Goal: Check status

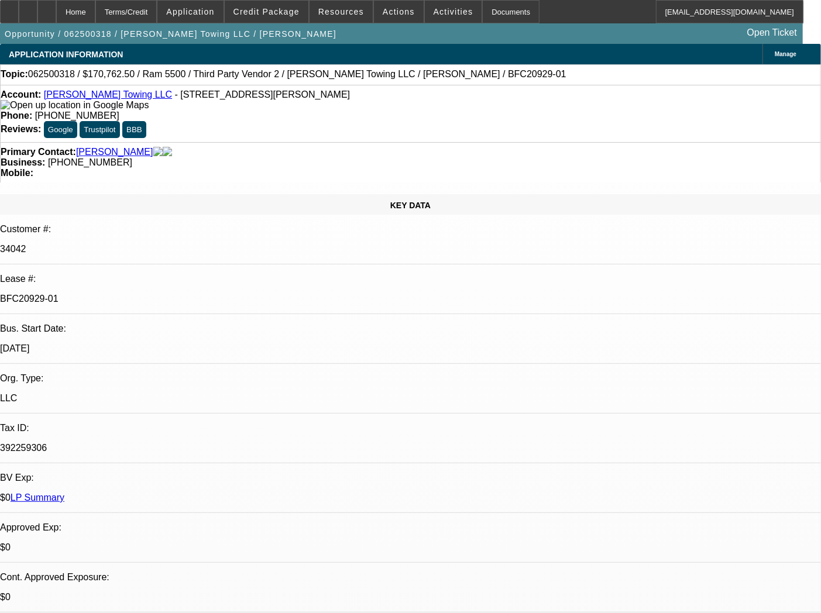
select select "0"
select select "2"
select select "0"
select select "6"
select select "0"
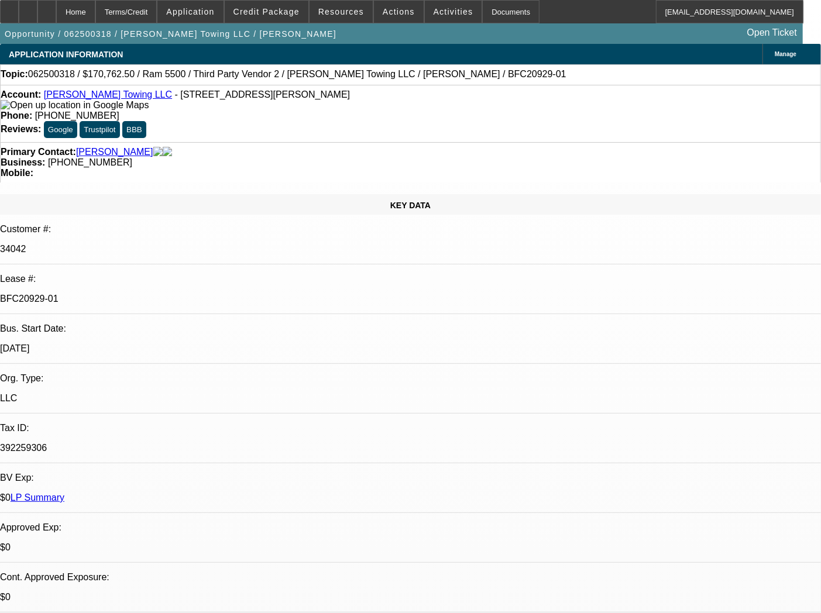
select select "2"
select select "0"
select select "6"
select select "0"
select select "2"
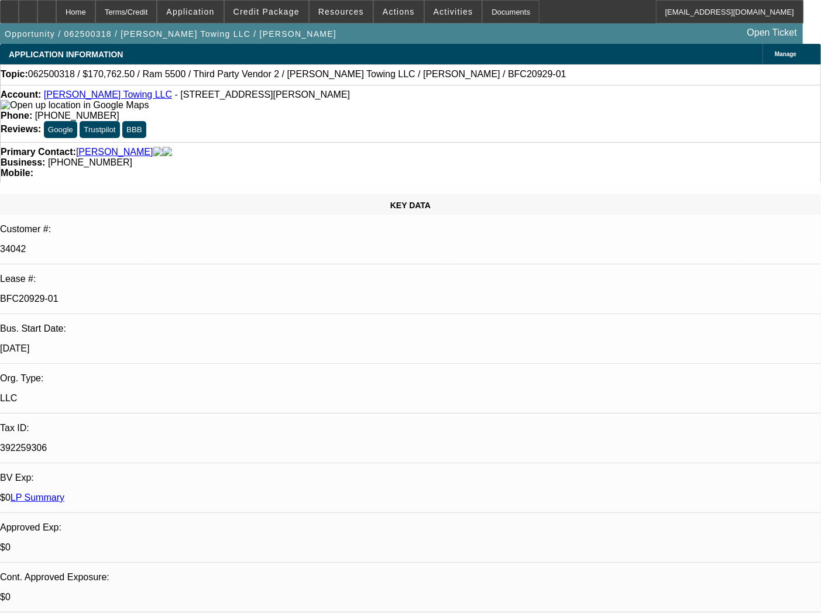
select select "0"
select select "6"
select select "0"
select select "2"
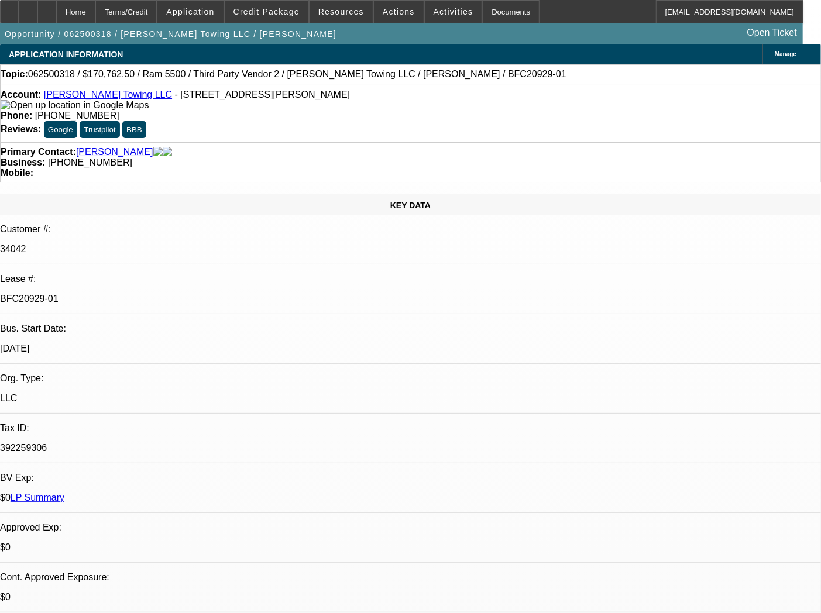
select select "0"
select select "6"
click at [490, 13] on div "Documents" at bounding box center [510, 11] width 57 height 23
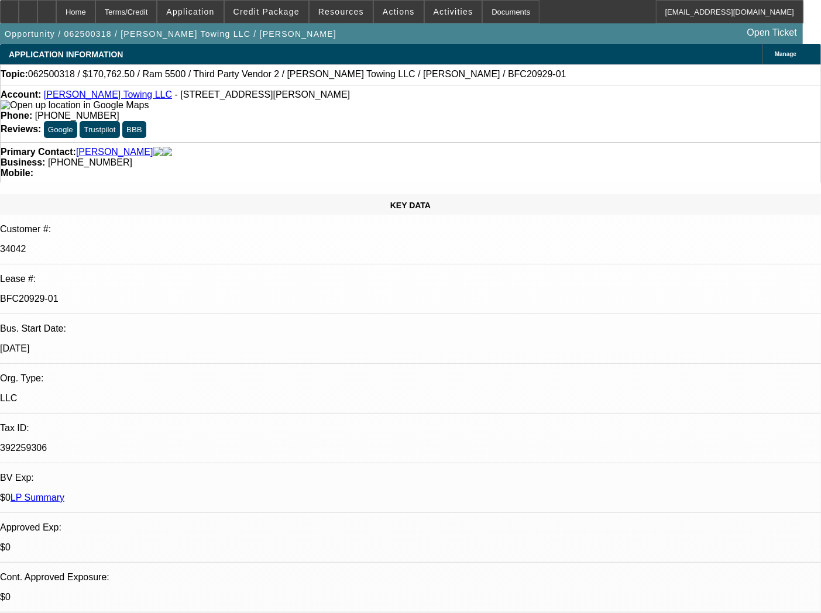
scroll to position [130, 0]
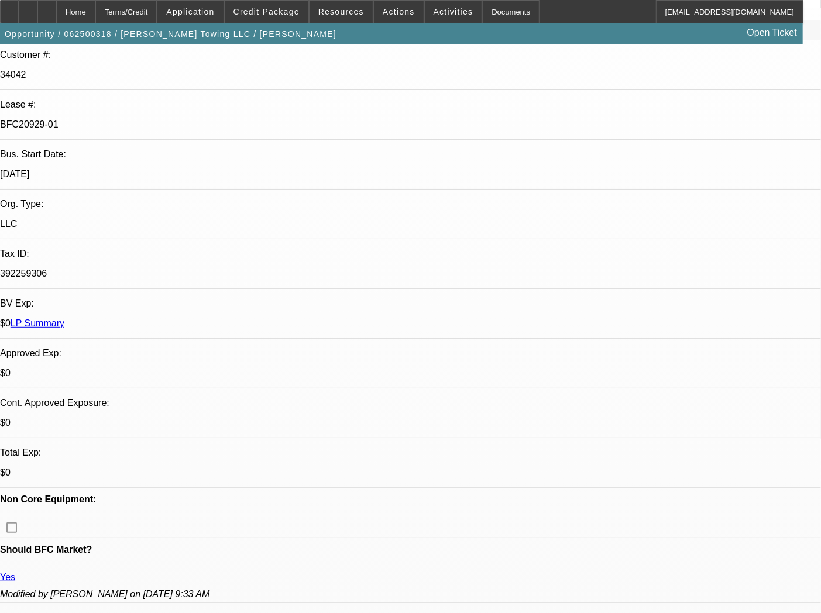
scroll to position [260, 0]
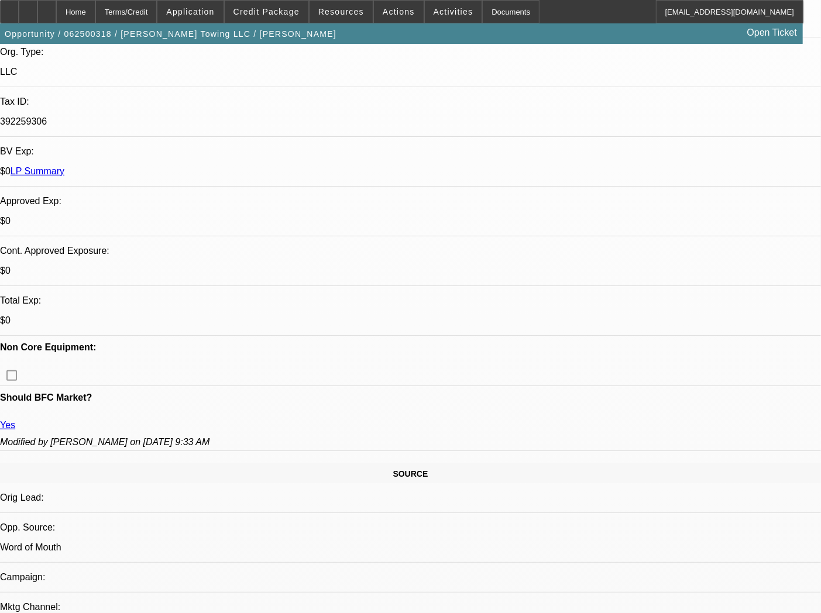
scroll to position [390, 0]
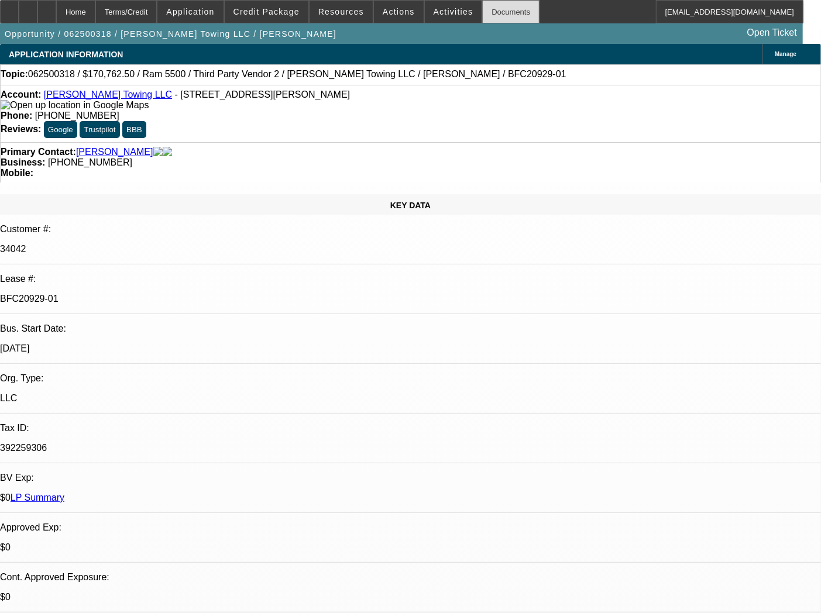
click at [486, 3] on div "Documents" at bounding box center [510, 11] width 57 height 23
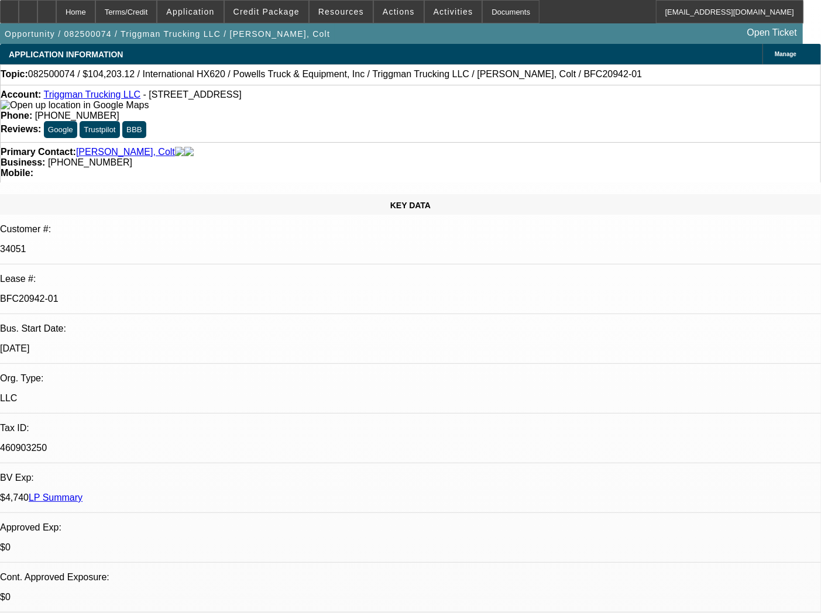
select select "0"
select select "2"
select select "0"
select select "6"
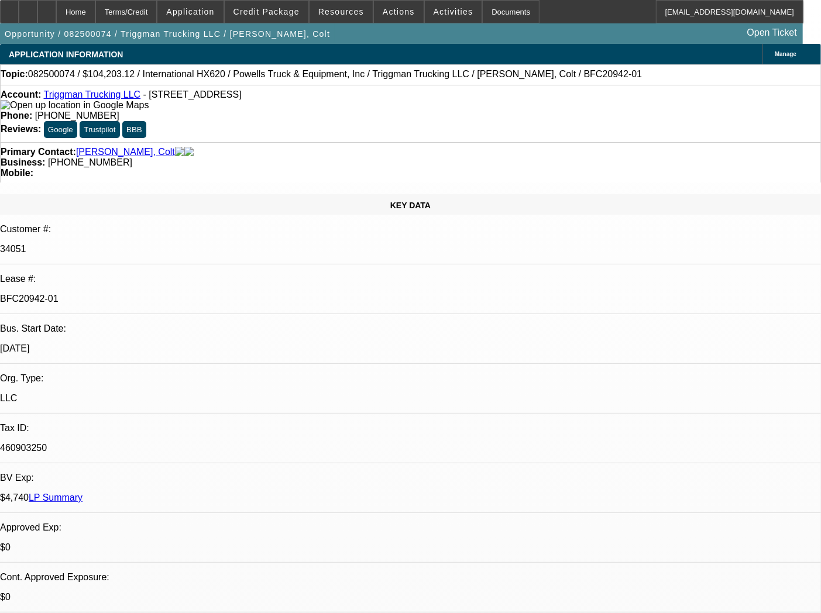
select select "0"
select select "2"
select select "0.1"
select select "4"
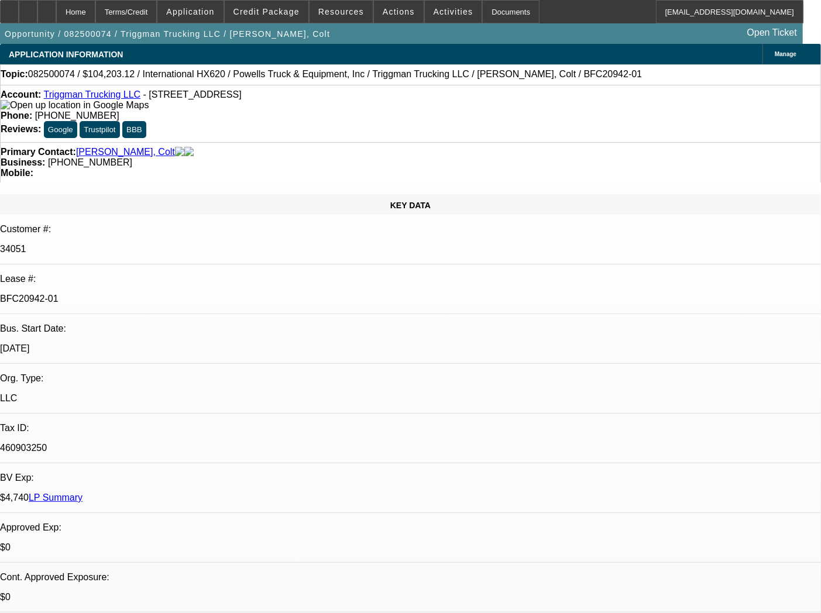
select select "0"
select select "2"
select select "0.1"
select select "4"
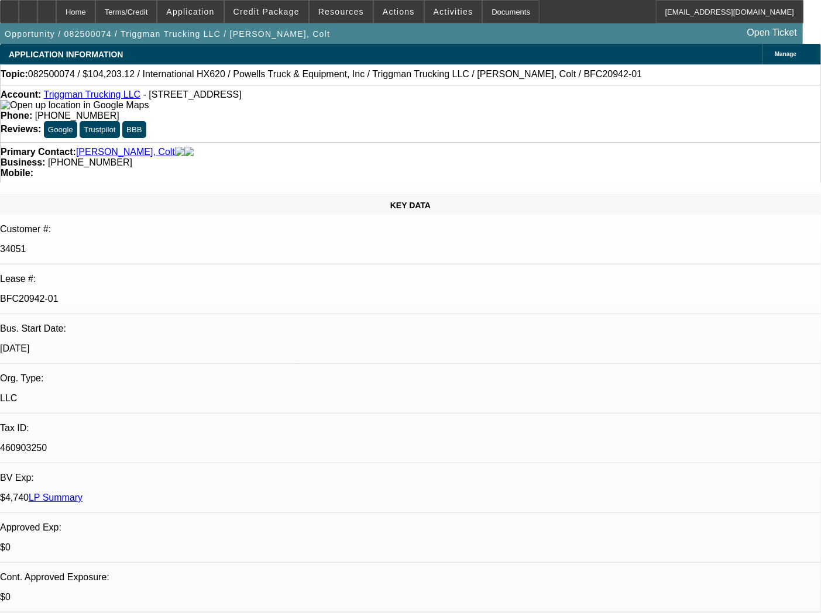
select select "0"
select select "2"
select select "0.1"
select select "4"
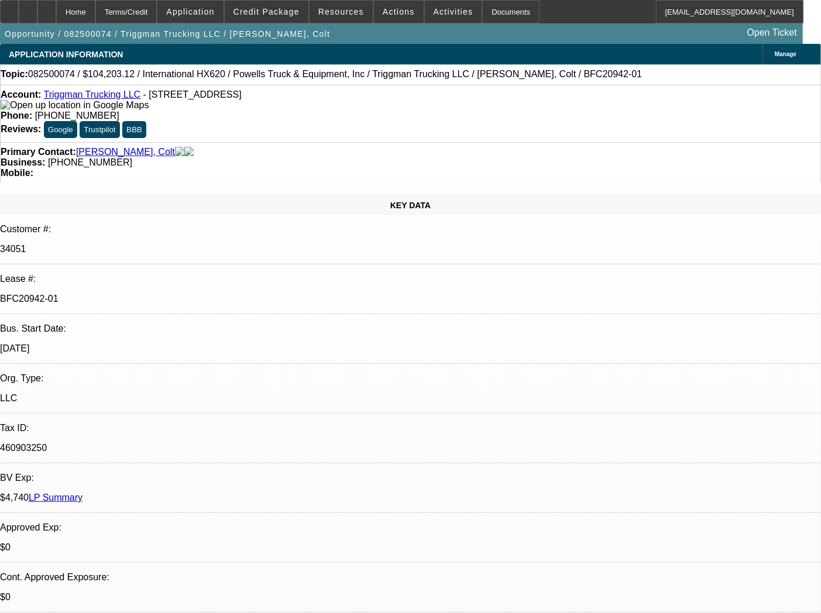
click at [482, 18] on div "Documents" at bounding box center [510, 11] width 57 height 23
